Goal: Communication & Community: Answer question/provide support

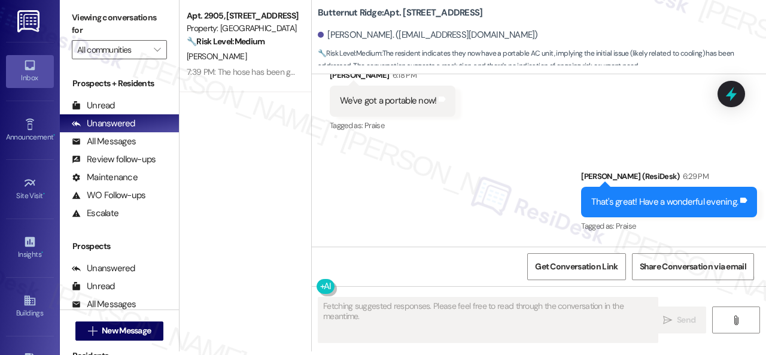
scroll to position [8440, 0]
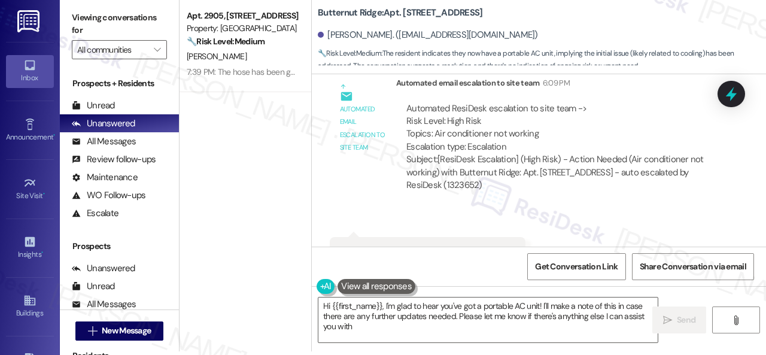
type textarea "Hi {{first_name}}, I'm glad to hear you've got a portable AC unit! I'll make a …"
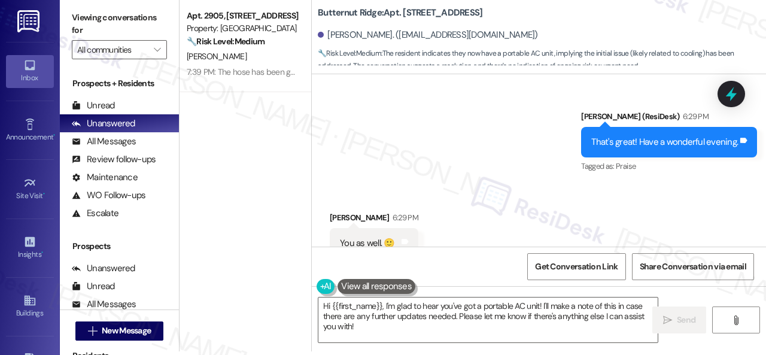
scroll to position [8799, 0]
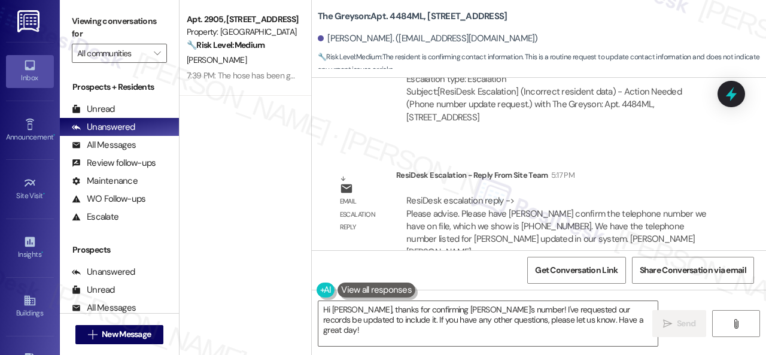
scroll to position [2116, 0]
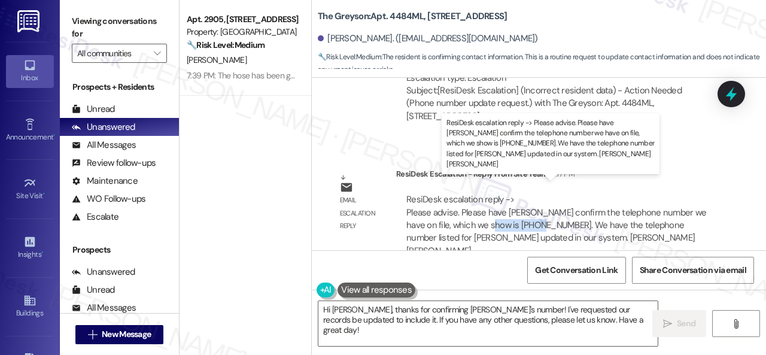
drag, startPoint x: 486, startPoint y: 213, endPoint x: 540, endPoint y: 209, distance: 54.0
click at [540, 209] on div "ResiDesk escalation reply -> Please advise. Please have Farrah confirm the tele…" at bounding box center [556, 224] width 300 height 63
copy div "614-999-2341"
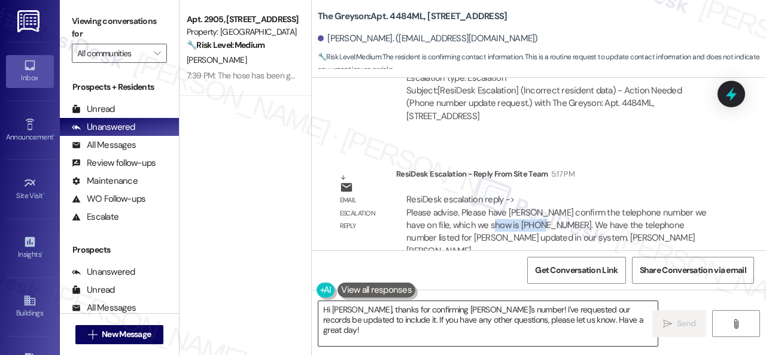
click at [388, 313] on textarea "Hi Farrah, thanks for confirming Edward's number! I've requested our records be…" at bounding box center [487, 323] width 339 height 45
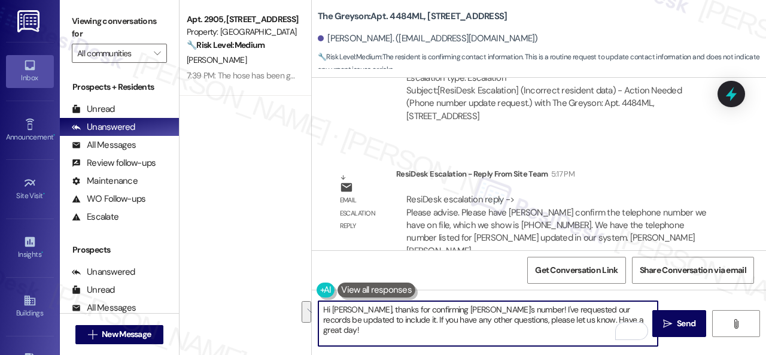
drag, startPoint x: 357, startPoint y: 310, endPoint x: 594, endPoint y: 318, distance: 237.1
click at [594, 318] on textarea "Hi Farrah, thanks for confirming Edward's number! I've requested our records be…" at bounding box center [487, 323] width 339 height 45
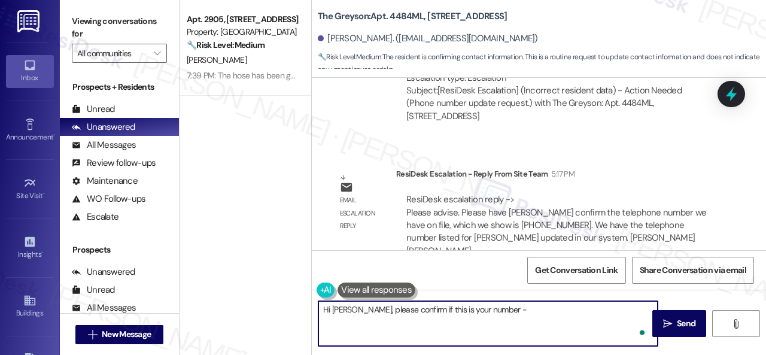
paste textarea "614-999-2341"
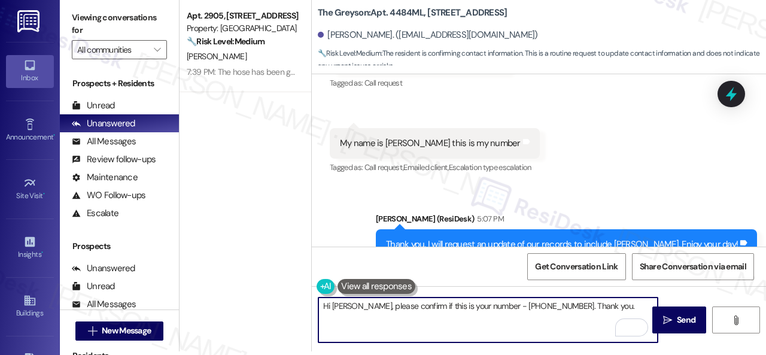
scroll to position [1757, 0]
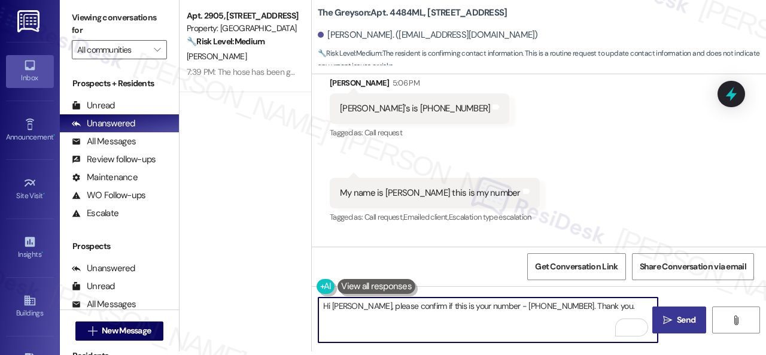
type textarea "Hi Farrah, please confirm if this is your number - 614-999-2341. Thank you."
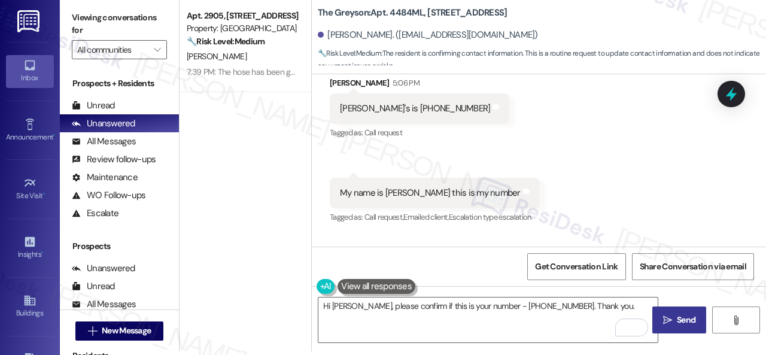
click at [677, 315] on span "Send" at bounding box center [686, 320] width 19 height 13
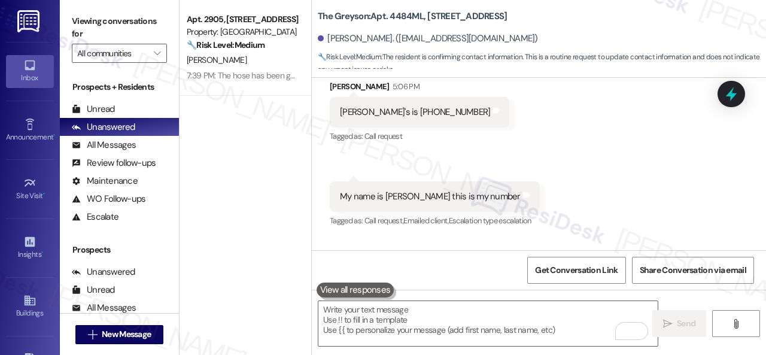
scroll to position [1732, 0]
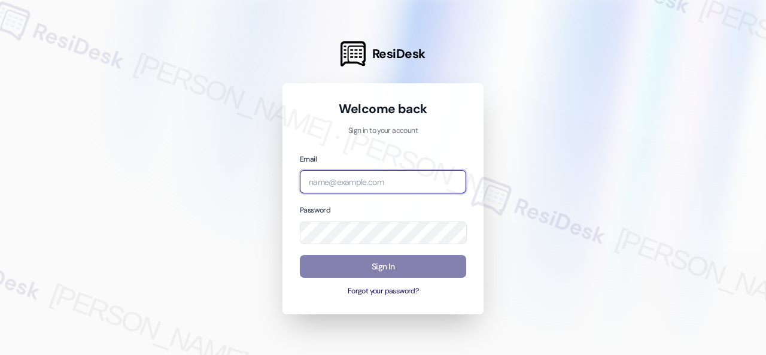
click at [449, 180] on input "email" at bounding box center [383, 181] width 166 height 23
paste input "automated-surveys-nolan-steve.flores@nolan.com"
type input "automated-surveys-nolan-steve.flores@nolan.com"
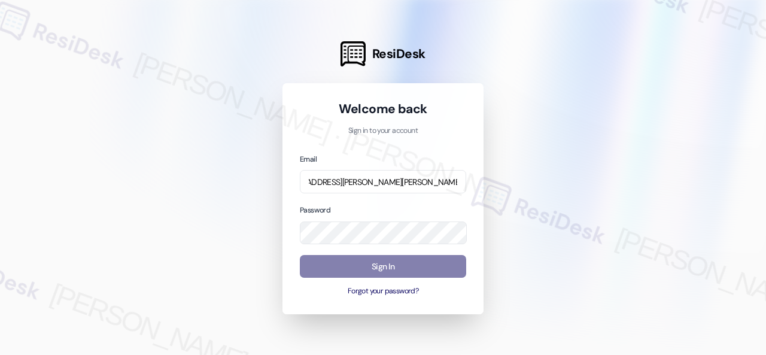
scroll to position [0, 0]
click at [446, 229] on body "ResiDesk Welcome back Sign in to your account Email automated-surveys-nolan-ste…" at bounding box center [383, 177] width 766 height 355
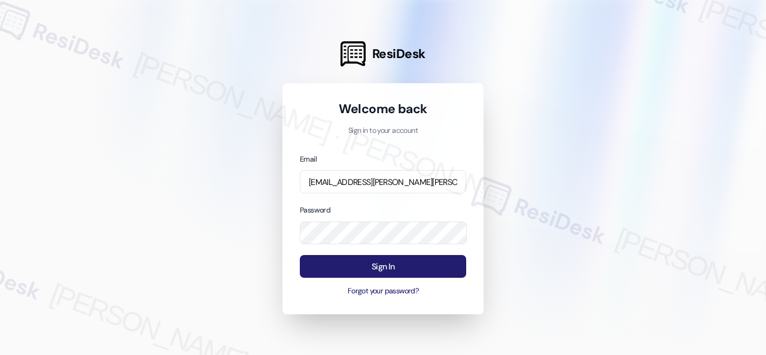
click at [419, 264] on button "Sign In" at bounding box center [383, 266] width 166 height 23
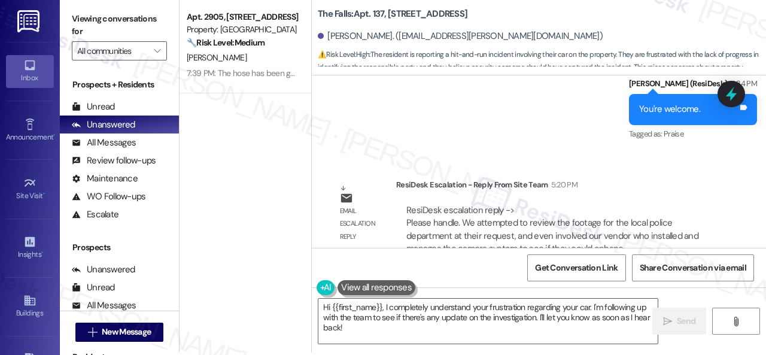
scroll to position [4, 0]
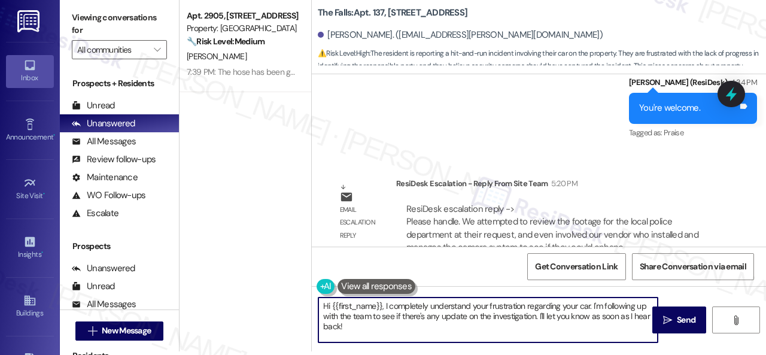
click at [273, 290] on div "Apt. 2905, 1550 Katy Gap Rd Property: Grand Villas 🔧 Risk Level: Medium The res…" at bounding box center [472, 173] width 586 height 355
paste textarea "ey, I have an update on your concern. The site team has stated that they attemp…"
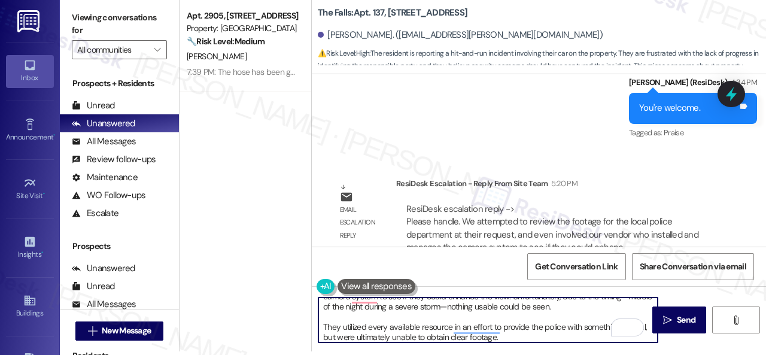
scroll to position [24, 0]
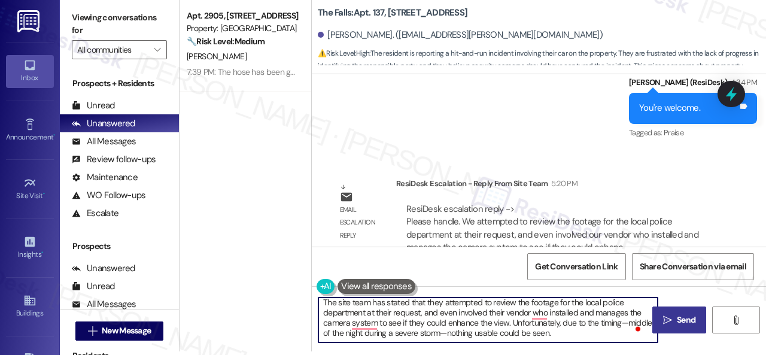
type textarea "Hey, I have an update on your concern. The site team has stated that they attem…"
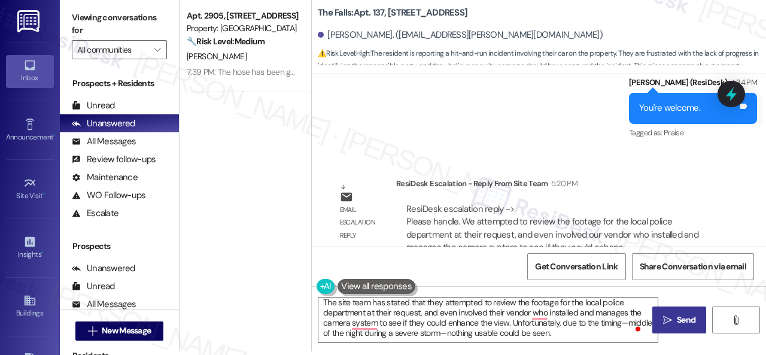
click at [680, 325] on span "Send" at bounding box center [686, 320] width 19 height 13
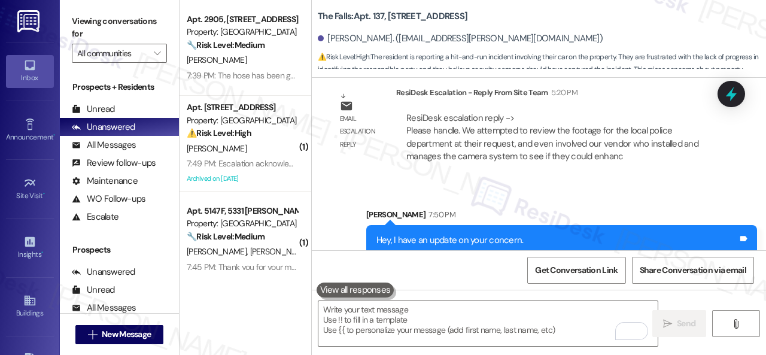
scroll to position [3236, 0]
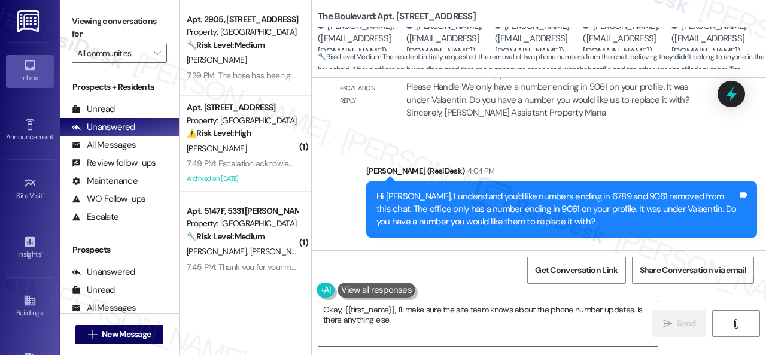
scroll to position [2137, 0]
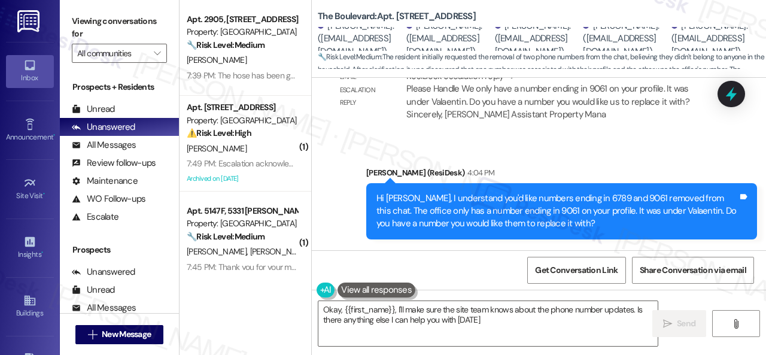
type textarea "Okay, {{first_name}}, I'll make sure the site team knows about the phone number…"
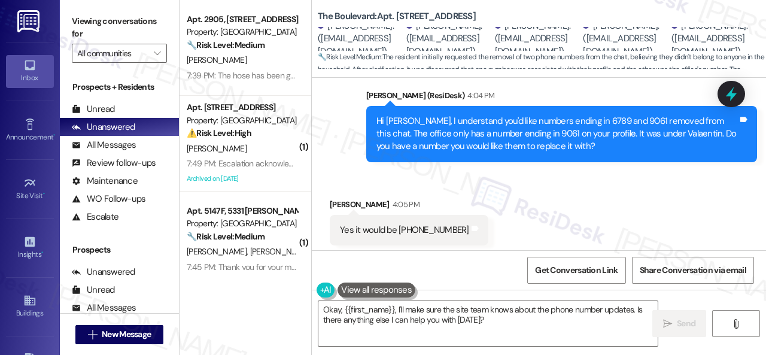
scroll to position [2181, 0]
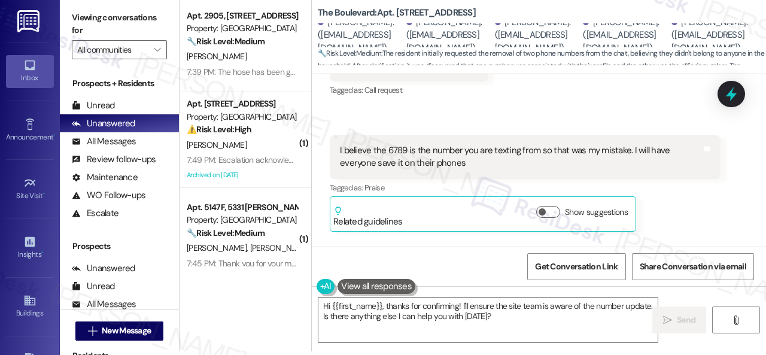
scroll to position [2421, 0]
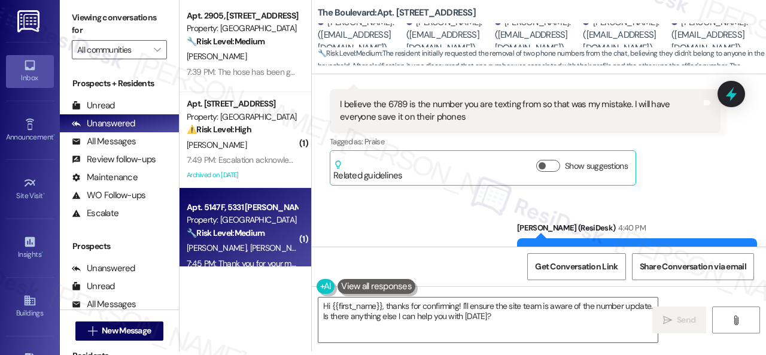
drag, startPoint x: 528, startPoint y: 315, endPoint x: 179, endPoint y: 251, distance: 354.2
click at [200, 270] on div "Apt. 2905, 1550 Katy Gap Rd Property: Grand Villas 🔧 Risk Level: Medium The res…" at bounding box center [472, 173] width 586 height 355
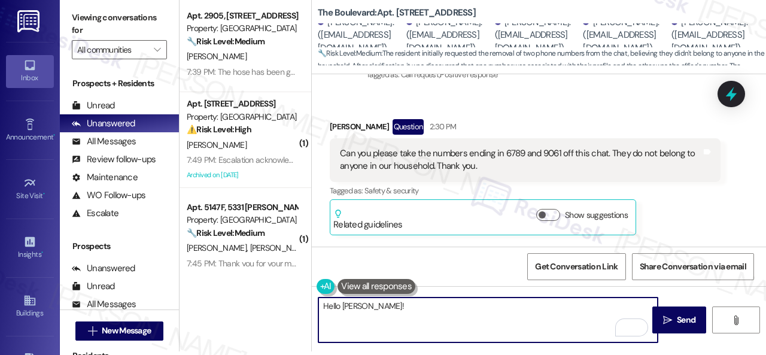
scroll to position [1344, 0]
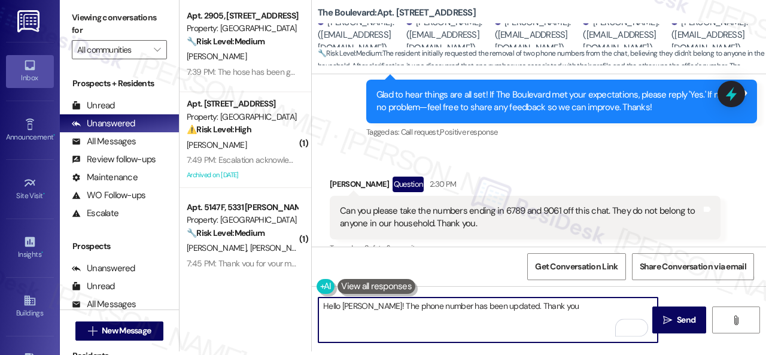
type textarea "Hello Johnna! The phone number has been updated. Thank you."
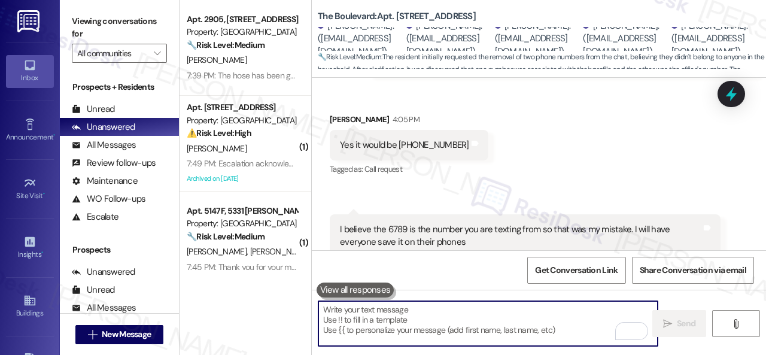
scroll to position [2317, 0]
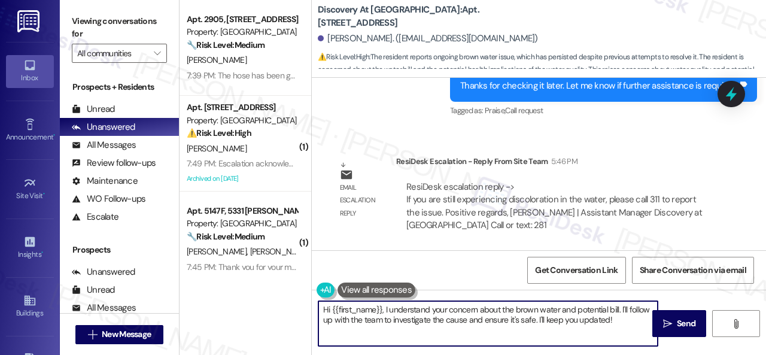
scroll to position [4, 0]
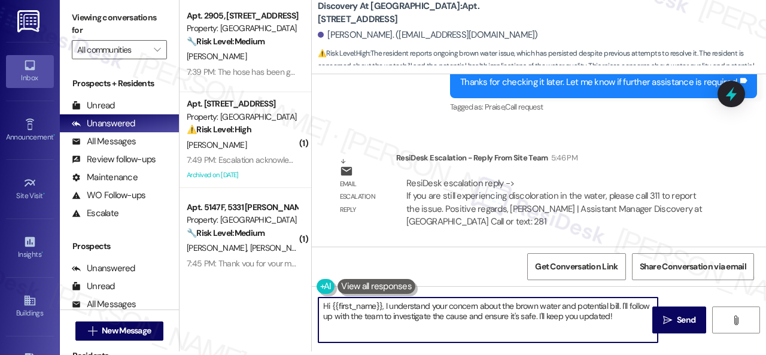
drag, startPoint x: 384, startPoint y: 311, endPoint x: 673, endPoint y: 356, distance: 292.5
click at [673, 354] on html "Inbox Go to Inbox Announcement • Send A Text Announcement Site Visit • Go to Si…" at bounding box center [383, 177] width 766 height 355
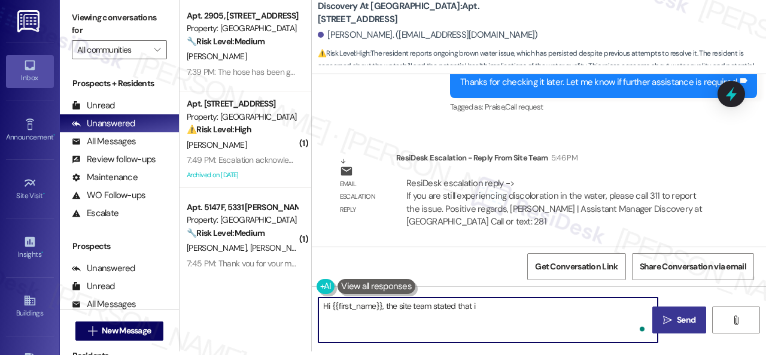
paste textarea "f you are still experiencing discoloration in the water, please call 311 to rep…"
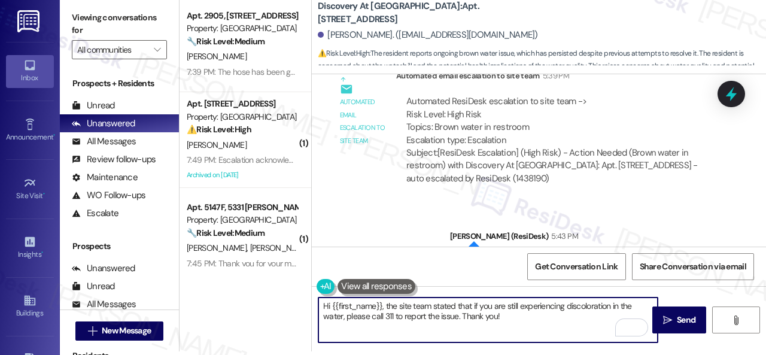
scroll to position [1799, 0]
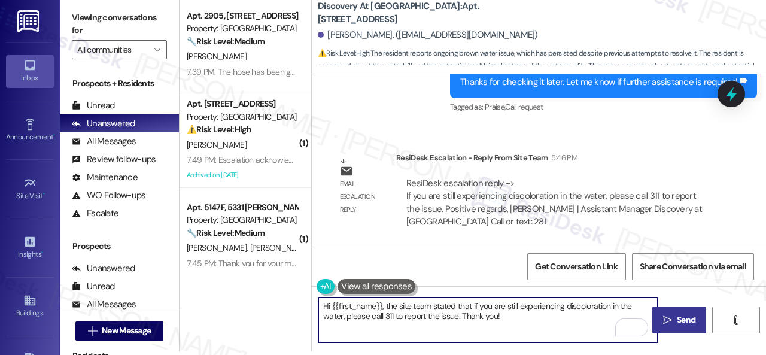
type textarea "Hi {{first_name}}, the site team stated that if you are still experiencing disc…"
click at [683, 324] on span "Send" at bounding box center [686, 320] width 19 height 13
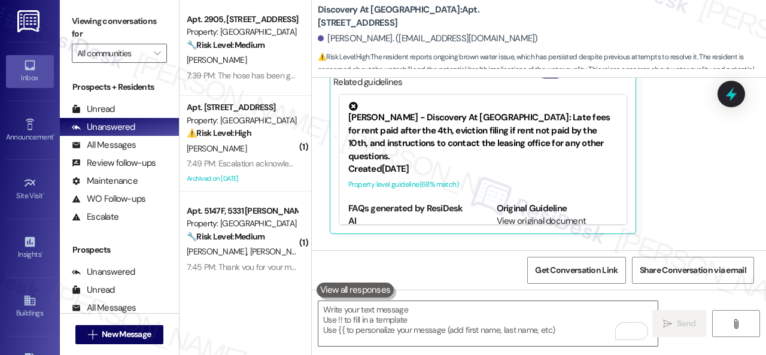
scroll to position [1416, 0]
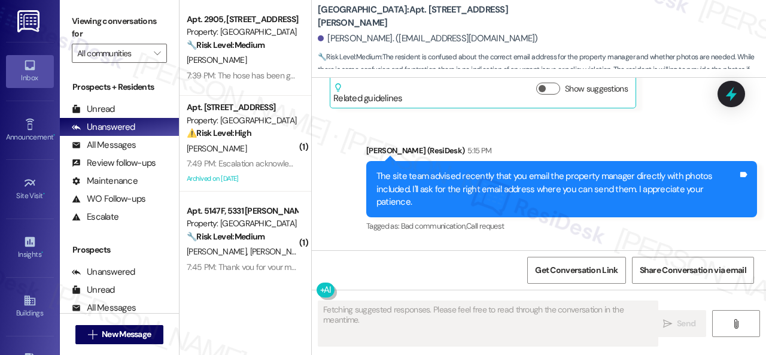
scroll to position [5525, 0]
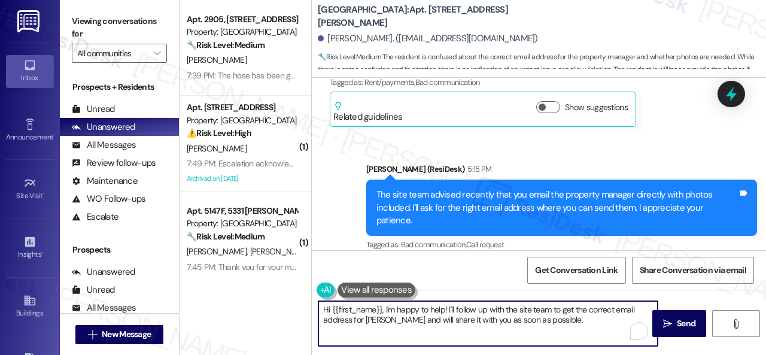
drag, startPoint x: 384, startPoint y: 309, endPoint x: 550, endPoint y: 319, distance: 166.6
click at [550, 319] on textarea "Hi {{first_name}}, I'm happy to help! I'll follow up with the site team to get …" at bounding box center [487, 323] width 339 height 45
paste textarea "the email is overlandparkgm@nolanred.com"
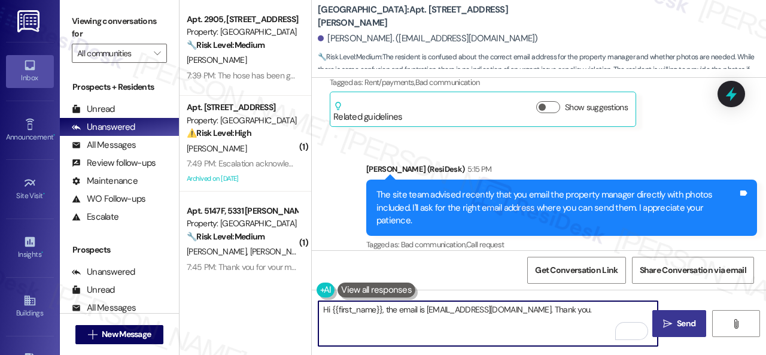
type textarea "Hi {{first_name}}, the email is overlandparkgm@nolanred.com. Thank you."
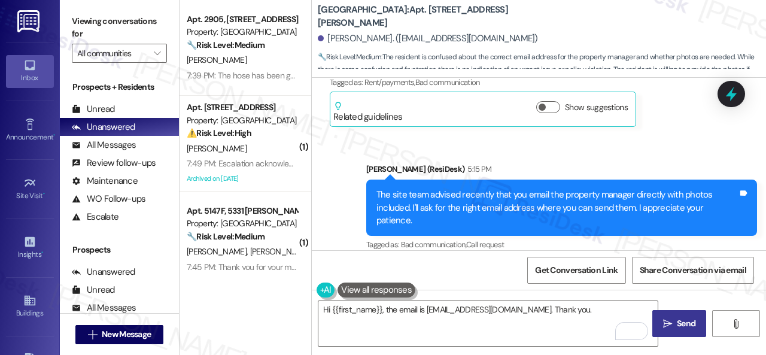
click at [671, 330] on button " Send" at bounding box center [679, 323] width 54 height 27
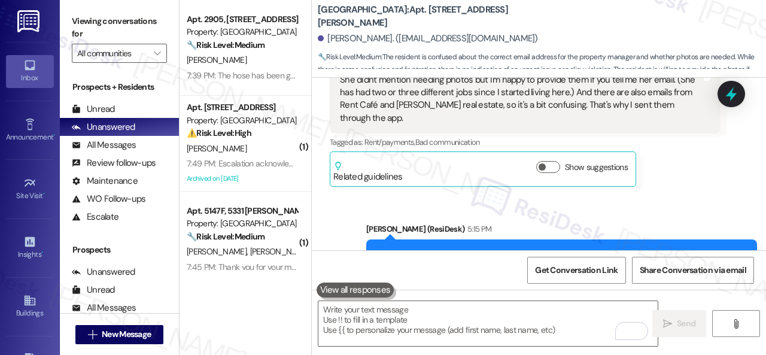
scroll to position [5585, 0]
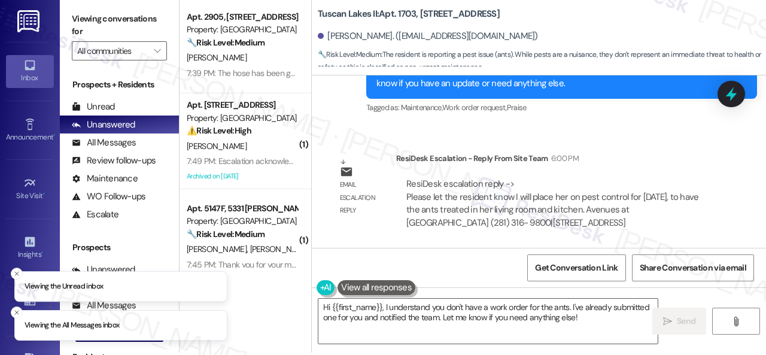
scroll to position [4, 0]
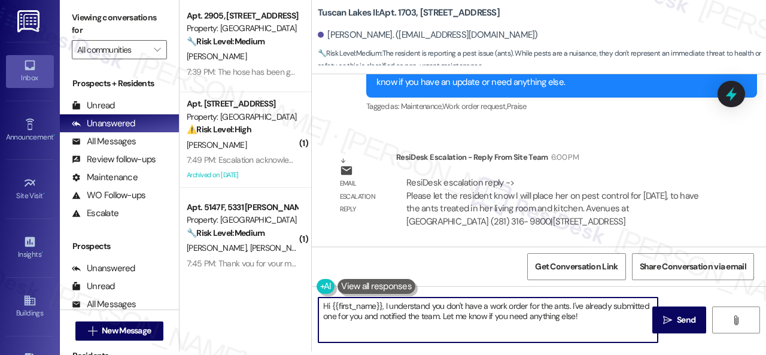
drag, startPoint x: 591, startPoint y: 317, endPoint x: 299, endPoint y: 299, distance: 292.5
click at [299, 299] on div "Apt. 2905, [STREET_ADDRESS] Property: Grand Villas 🔧 Risk Level: Medium The res…" at bounding box center [472, 173] width 586 height 355
paste textarea "ey, I have an update on your concern. The site team has stated that they will p…"
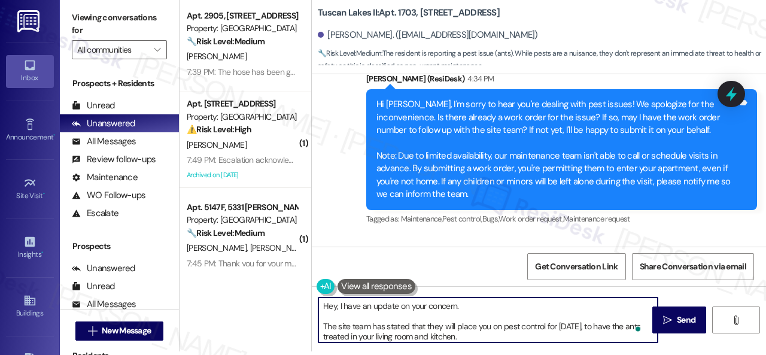
scroll to position [1741, 0]
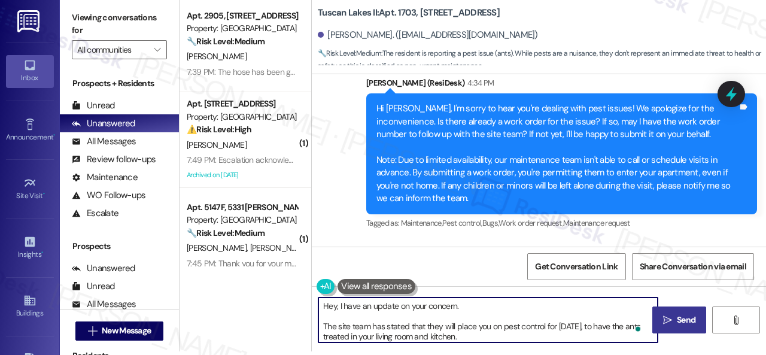
type textarea "Hey, I have an update on your concern. The site team has stated that they will …"
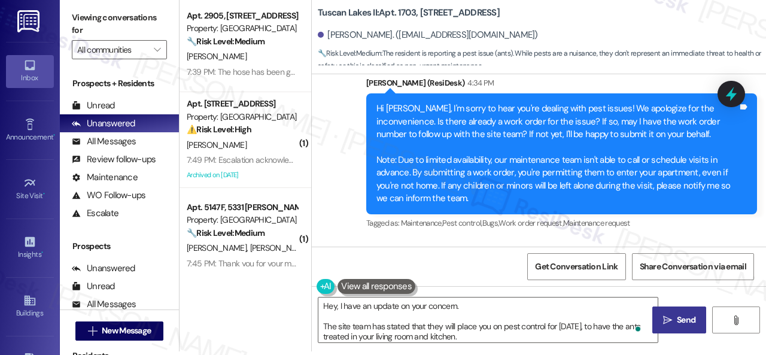
click at [665, 314] on span " Send" at bounding box center [680, 320] width 38 height 13
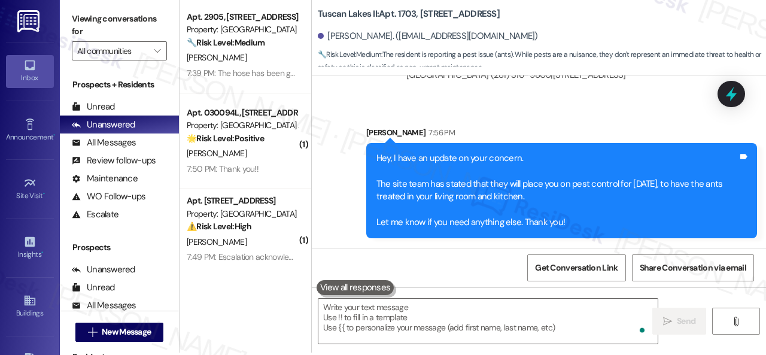
scroll to position [4, 0]
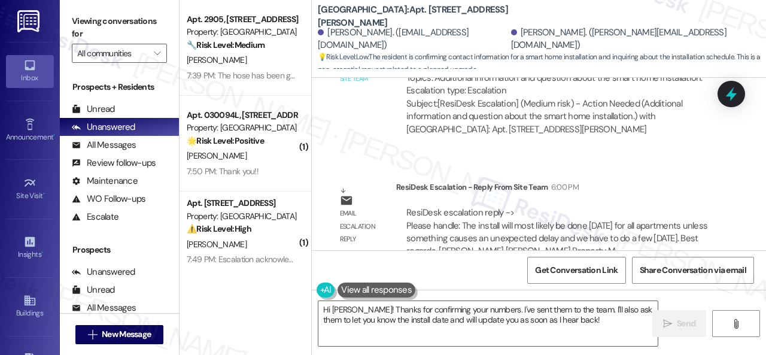
scroll to position [3992, 0]
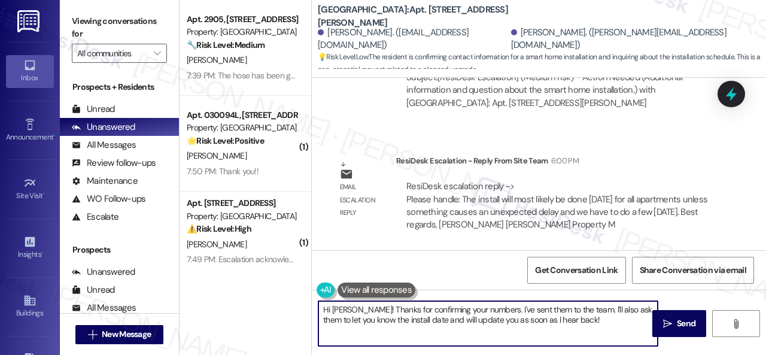
drag, startPoint x: 599, startPoint y: 321, endPoint x: 236, endPoint y: 287, distance: 364.2
click at [236, 287] on div "Apt. 2905, [STREET_ADDRESS] Property: Grand Villas 🔧 Risk Level: Medium The res…" at bounding box center [472, 177] width 586 height 355
paste textarea "ey, I have an update on your concern. The site team has stated that the install…"
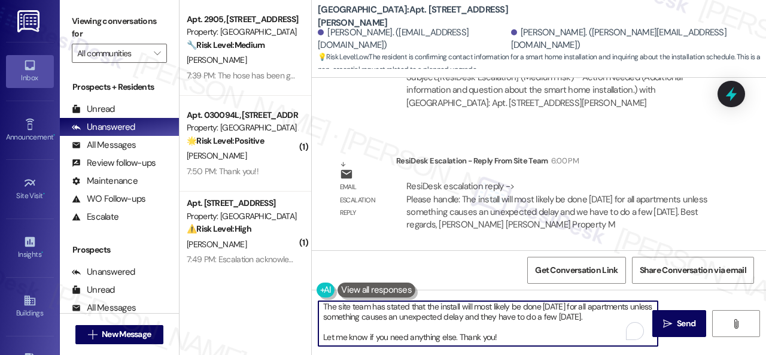
scroll to position [0, 0]
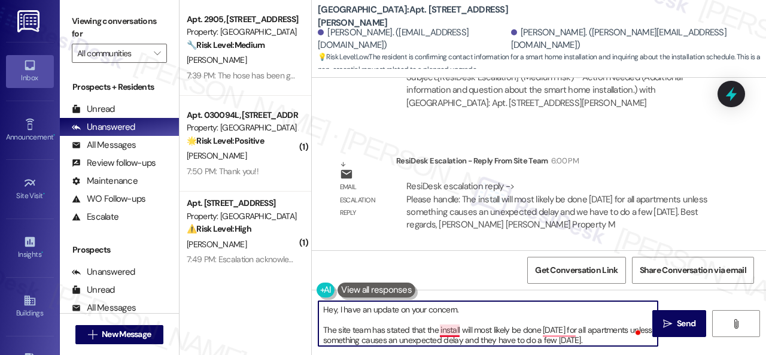
click at [450, 329] on textarea "Hey, I have an update on your concern. The site team has stated that the instal…" at bounding box center [487, 323] width 339 height 45
type textarea "Hey, I have an update on your concern. The site team has stated that the instal…"
click at [677, 322] on span "Send" at bounding box center [686, 323] width 19 height 13
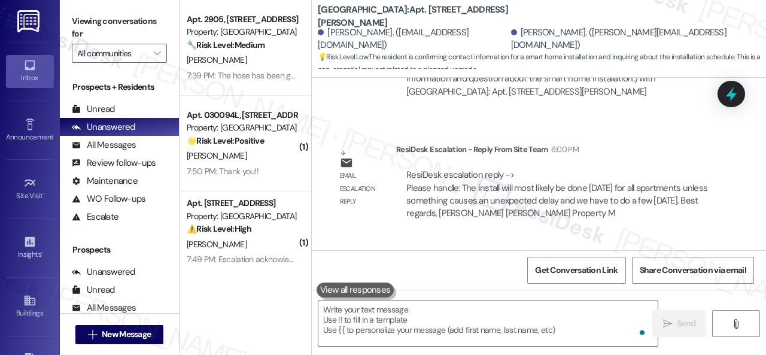
scroll to position [3595, 0]
